Goal: Find specific fact: Find specific fact

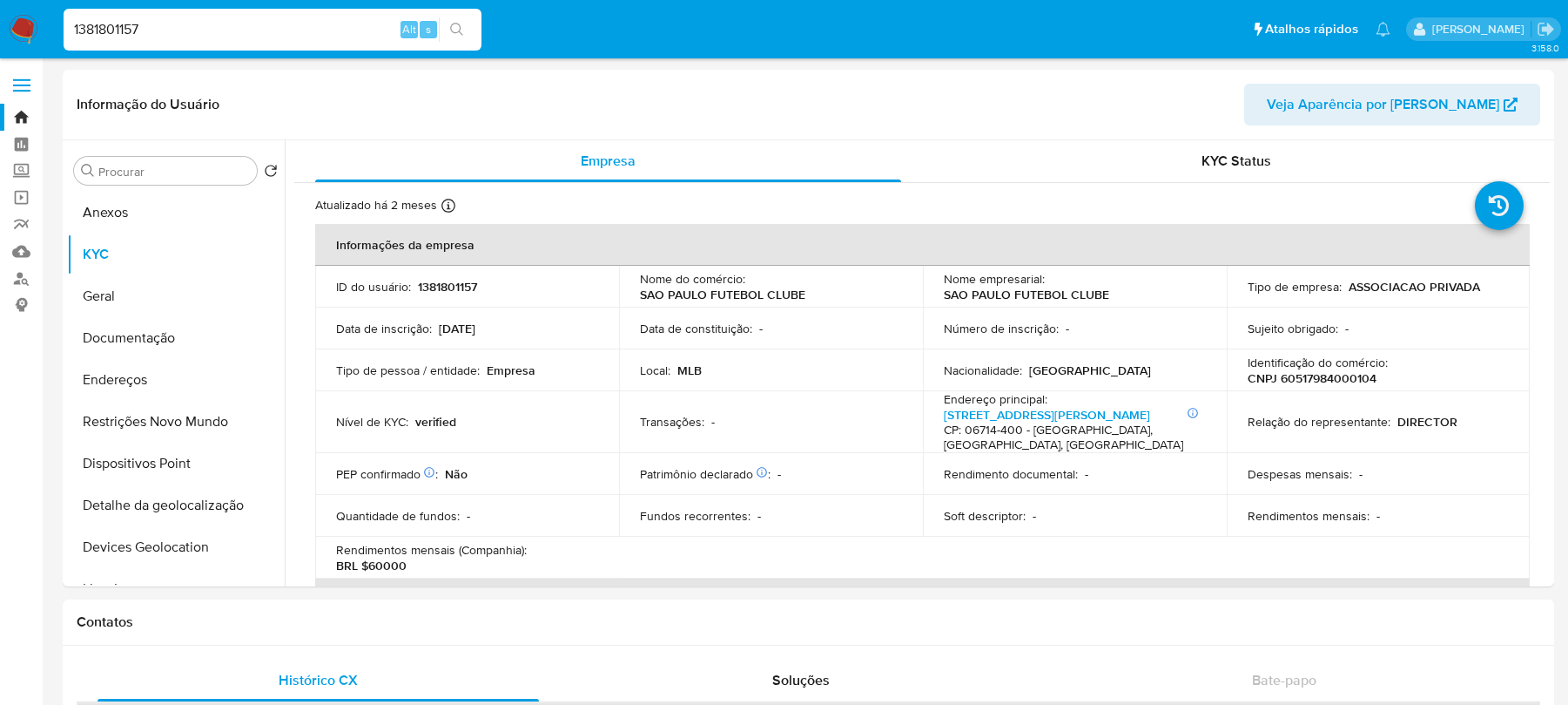
select select "10"
click at [110, 31] on input "1381801157" at bounding box center [272, 30] width 418 height 22
drag, startPoint x: 949, startPoint y: 294, endPoint x: 1102, endPoint y: 296, distance: 153.0
click at [1109, 296] on td "Nome empresarial : SAO PAULO FUTEBOL CLUBE" at bounding box center [1075, 286] width 304 height 42
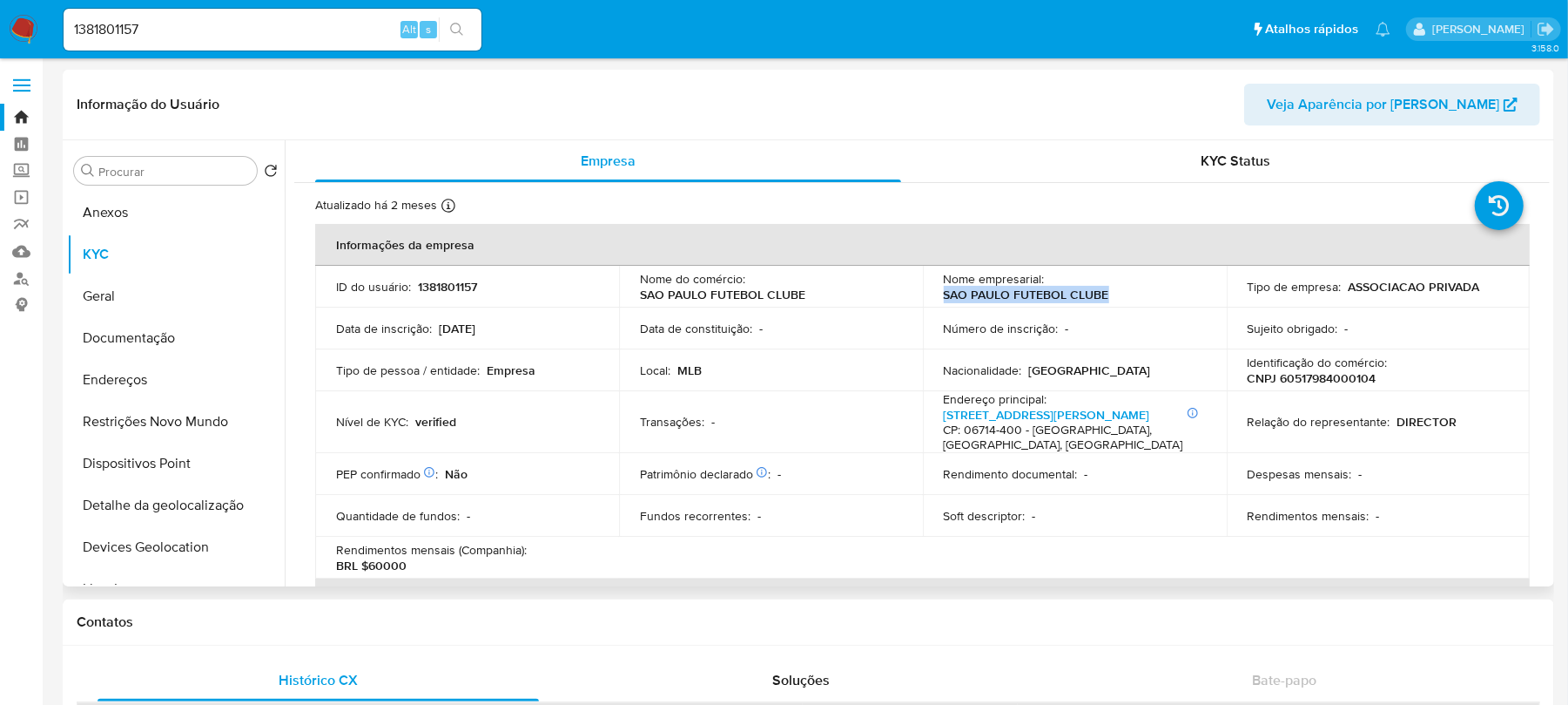
copy p "SAO PAULO FUTEBOL CLUBE"
click at [1318, 375] on p "CNPJ 60517984000104" at bounding box center [1312, 377] width 129 height 16
copy p "60517984000104"
